Goal: Transaction & Acquisition: Obtain resource

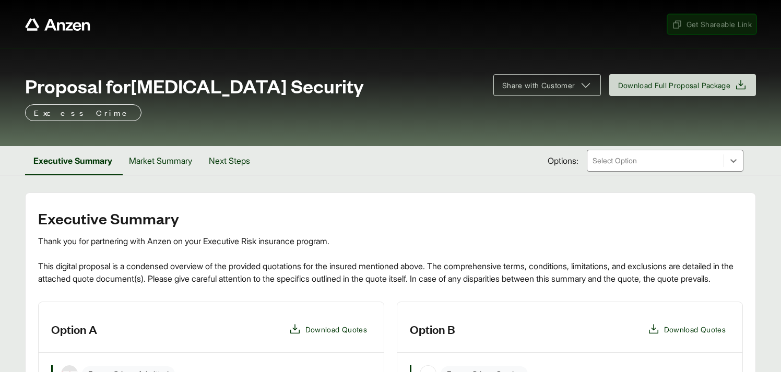
click at [696, 23] on span "Get Shareable Link" at bounding box center [712, 24] width 80 height 11
click at [121, 83] on span "Proposal for Tenex Security" at bounding box center [194, 85] width 339 height 21
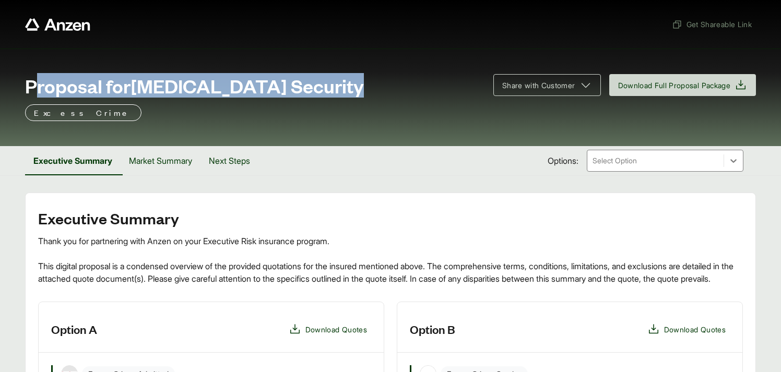
click at [121, 83] on span "Proposal for Tenex Security" at bounding box center [194, 85] width 339 height 21
copy span "Proposal for Tenex Security"
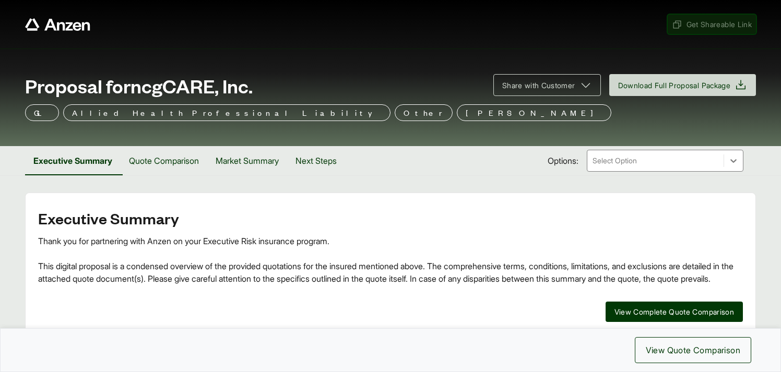
click at [687, 27] on span "Get Shareable Link" at bounding box center [712, 24] width 80 height 11
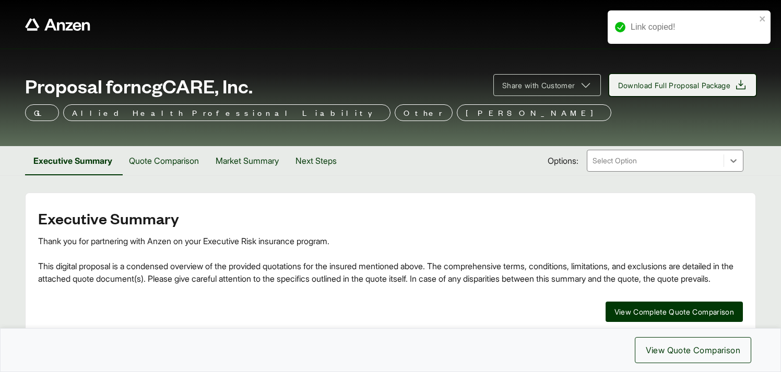
click at [669, 81] on span "Download Full Proposal Package" at bounding box center [674, 85] width 113 height 11
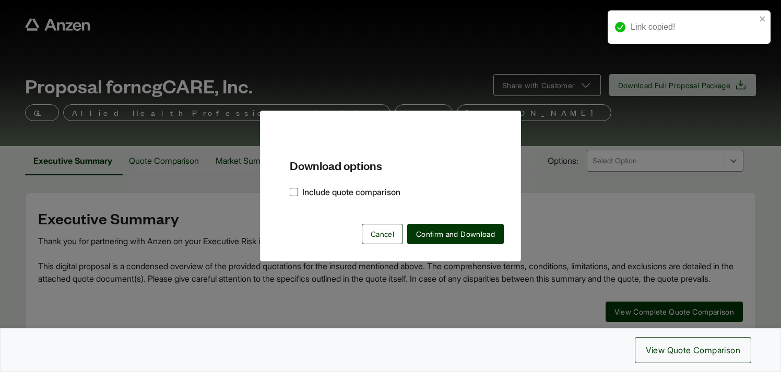
click at [294, 192] on label "Include quote comparison" at bounding box center [345, 192] width 111 height 13
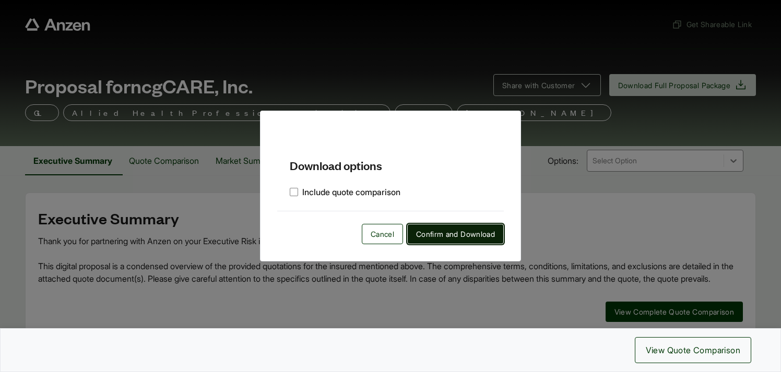
click at [445, 231] on span "Confirm and Download" at bounding box center [455, 234] width 79 height 11
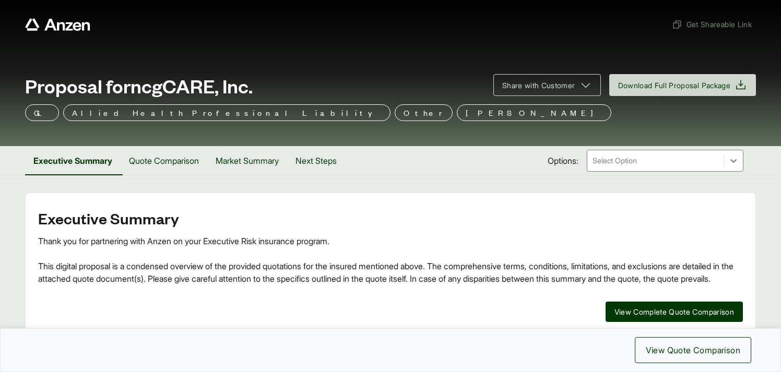
click at [163, 88] on span "Proposal for ncgCARE, Inc." at bounding box center [139, 85] width 228 height 21
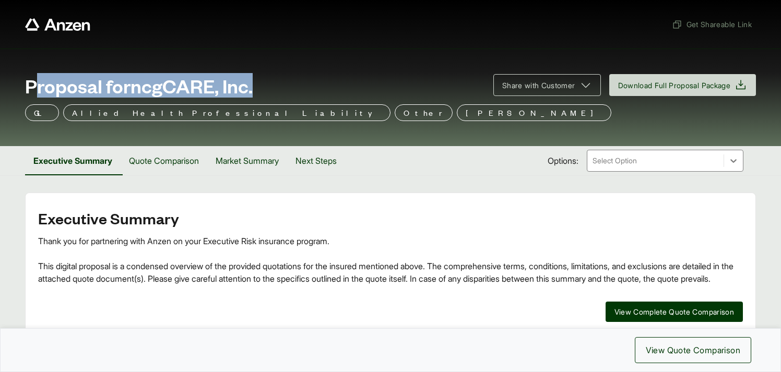
copy span "Proposal for ncgCARE, Inc."
